Goal: Navigation & Orientation: Find specific page/section

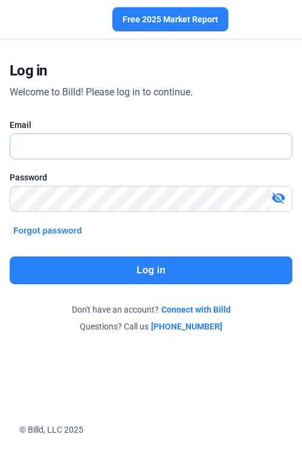
click at [165, 136] on input "text" at bounding box center [144, 146] width 268 height 25
type input "[EMAIL_ADDRESS][DOMAIN_NAME]"
click at [150, 261] on button "Log in" at bounding box center [151, 270] width 282 height 28
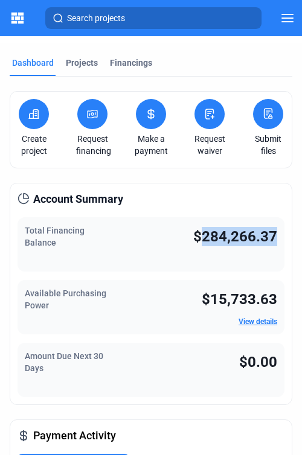
drag, startPoint x: 203, startPoint y: 236, endPoint x: 295, endPoint y: 238, distance: 92.4
copy span "284,266.37"
